Goal: Task Accomplishment & Management: Manage account settings

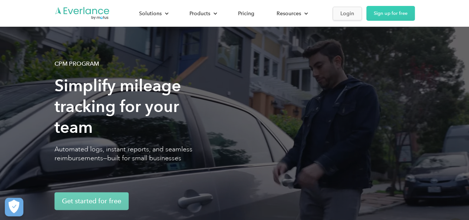
click at [349, 10] on div "Login" at bounding box center [347, 13] width 14 height 9
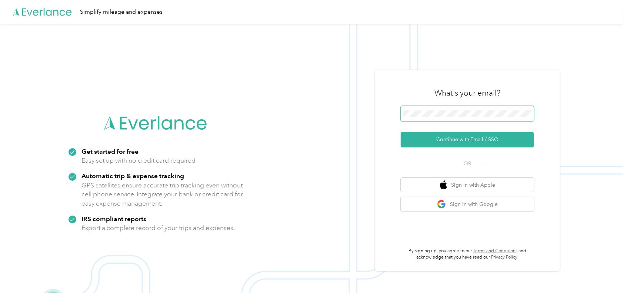
scroll to position [24, 0]
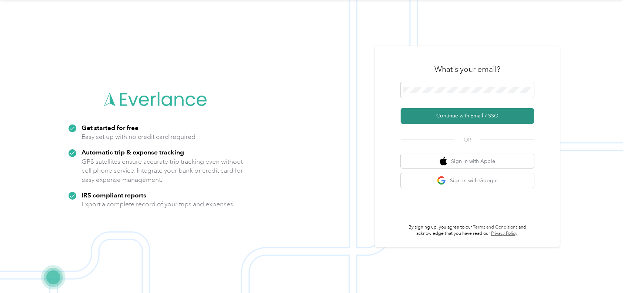
click at [487, 118] on button "Continue with Email / SSO" at bounding box center [467, 116] width 133 height 16
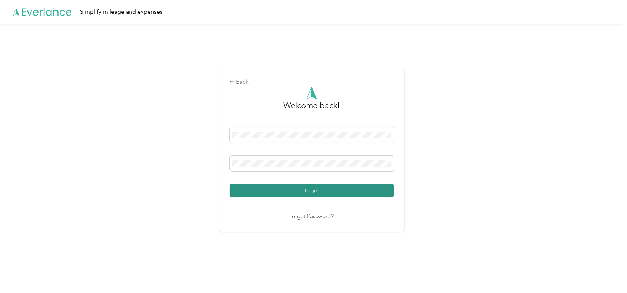
click at [327, 191] on button "Login" at bounding box center [312, 190] width 165 height 13
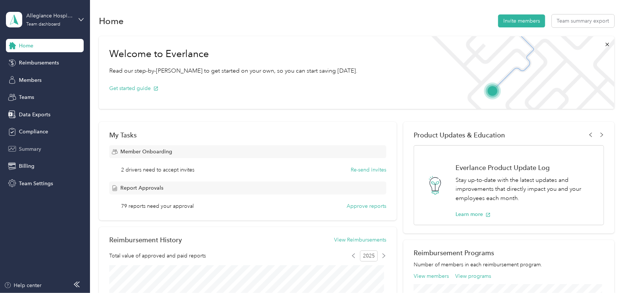
click at [34, 145] on span "Summary" at bounding box center [30, 149] width 22 height 8
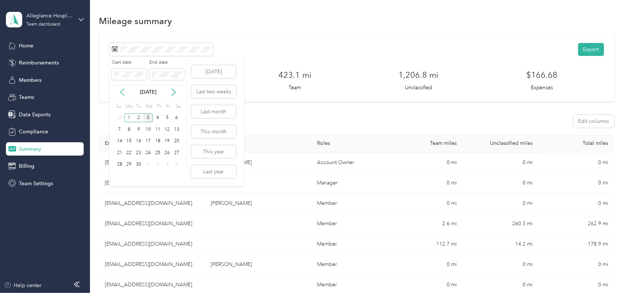
click at [122, 91] on icon at bounding box center [122, 92] width 7 height 7
click at [139, 113] on div "1" at bounding box center [139, 117] width 10 height 9
click at [157, 162] on div "31" at bounding box center [158, 164] width 10 height 9
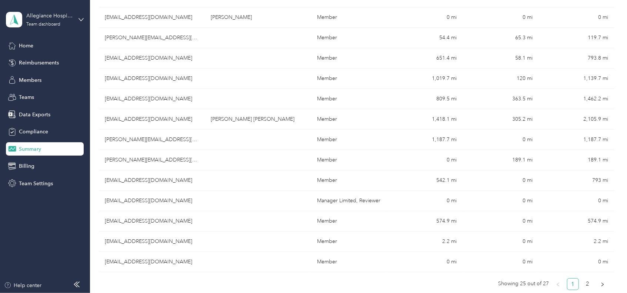
scroll to position [409, 0]
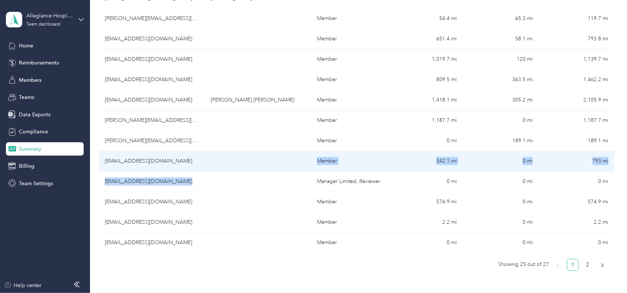
drag, startPoint x: 243, startPoint y: 169, endPoint x: 295, endPoint y: 165, distance: 52.4
click at [370, 165] on td "Member" at bounding box center [349, 161] width 76 height 20
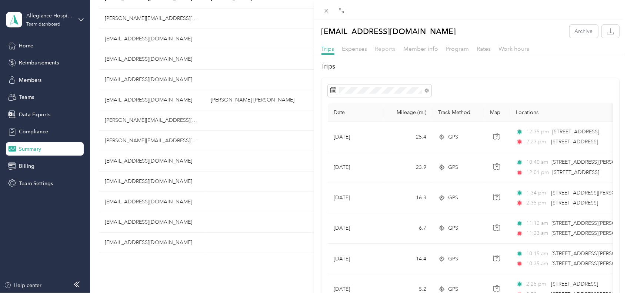
click at [383, 50] on span "Reports" at bounding box center [385, 48] width 21 height 7
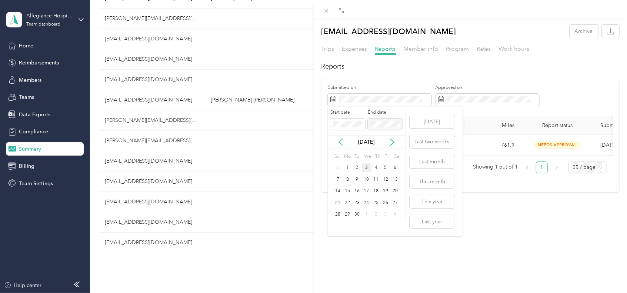
click at [337, 141] on icon at bounding box center [340, 142] width 7 height 7
click at [339, 145] on icon at bounding box center [340, 142] width 7 height 7
click at [353, 164] on div "1" at bounding box center [357, 167] width 10 height 9
click at [377, 214] on div "31" at bounding box center [377, 214] width 10 height 9
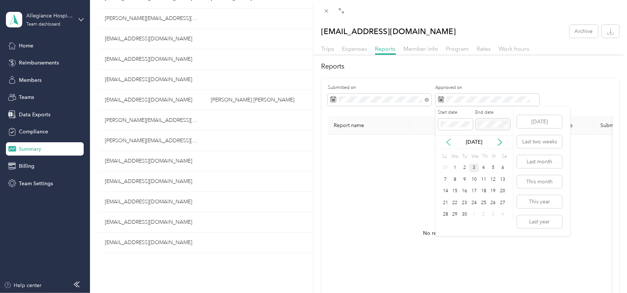
click at [451, 141] on icon at bounding box center [448, 142] width 7 height 7
click at [465, 169] on div "1" at bounding box center [465, 167] width 10 height 9
click at [483, 215] on div "31" at bounding box center [484, 214] width 10 height 9
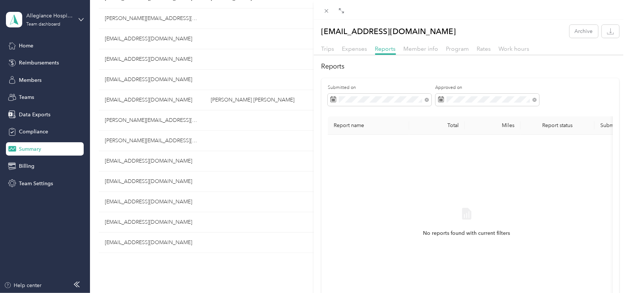
click at [374, 83] on div "Submitted on Approved on Report name Total Miles Report status Submitted on No …" at bounding box center [471, 207] width 298 height 259
click at [329, 14] on icon at bounding box center [326, 11] width 6 height 6
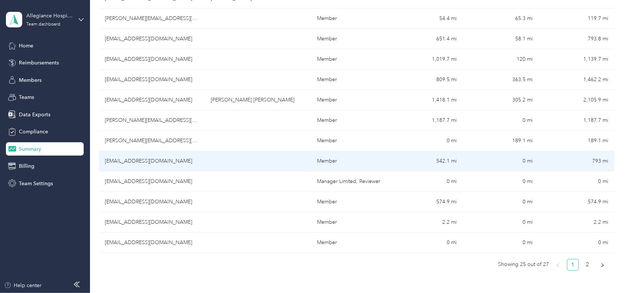
click at [578, 156] on td "793 mi" at bounding box center [577, 161] width 76 height 20
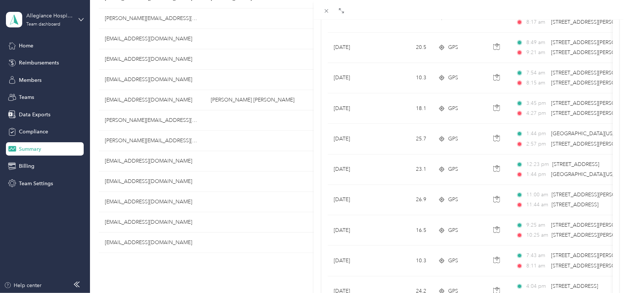
scroll to position [656, 0]
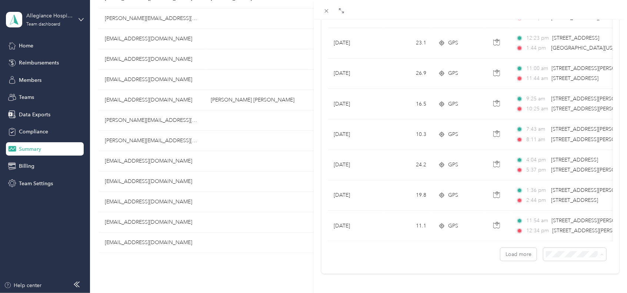
click at [556, 286] on span "100 per load" at bounding box center [556, 286] width 30 height 6
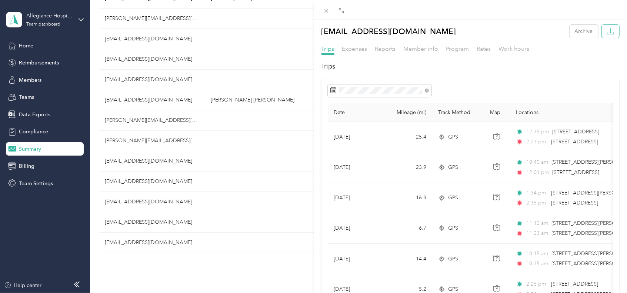
click at [607, 31] on icon "button" at bounding box center [610, 31] width 7 height 7
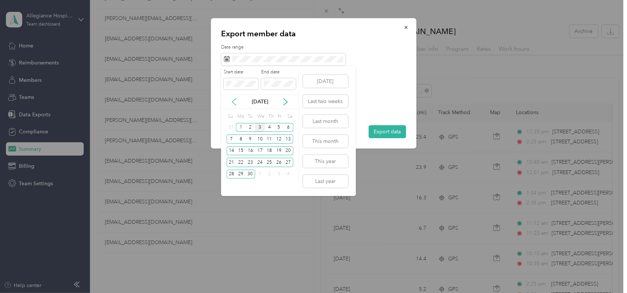
click at [232, 99] on icon at bounding box center [233, 101] width 7 height 7
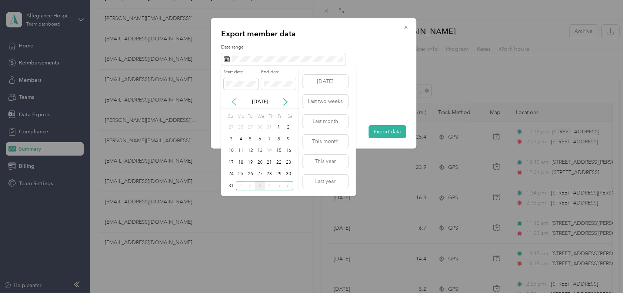
click at [232, 99] on icon at bounding box center [233, 101] width 7 height 7
click at [246, 131] on div "1" at bounding box center [251, 127] width 10 height 9
click at [271, 173] on div "31" at bounding box center [270, 174] width 10 height 9
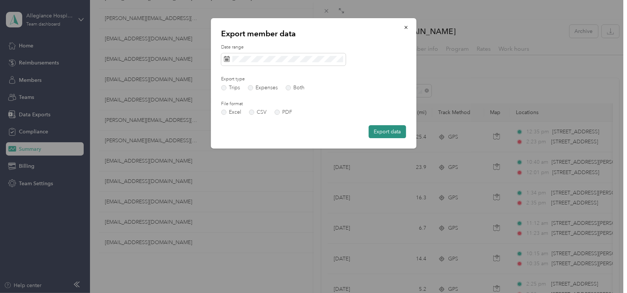
click at [387, 127] on button "Export data" at bounding box center [387, 131] width 37 height 13
